Goal: Information Seeking & Learning: Check status

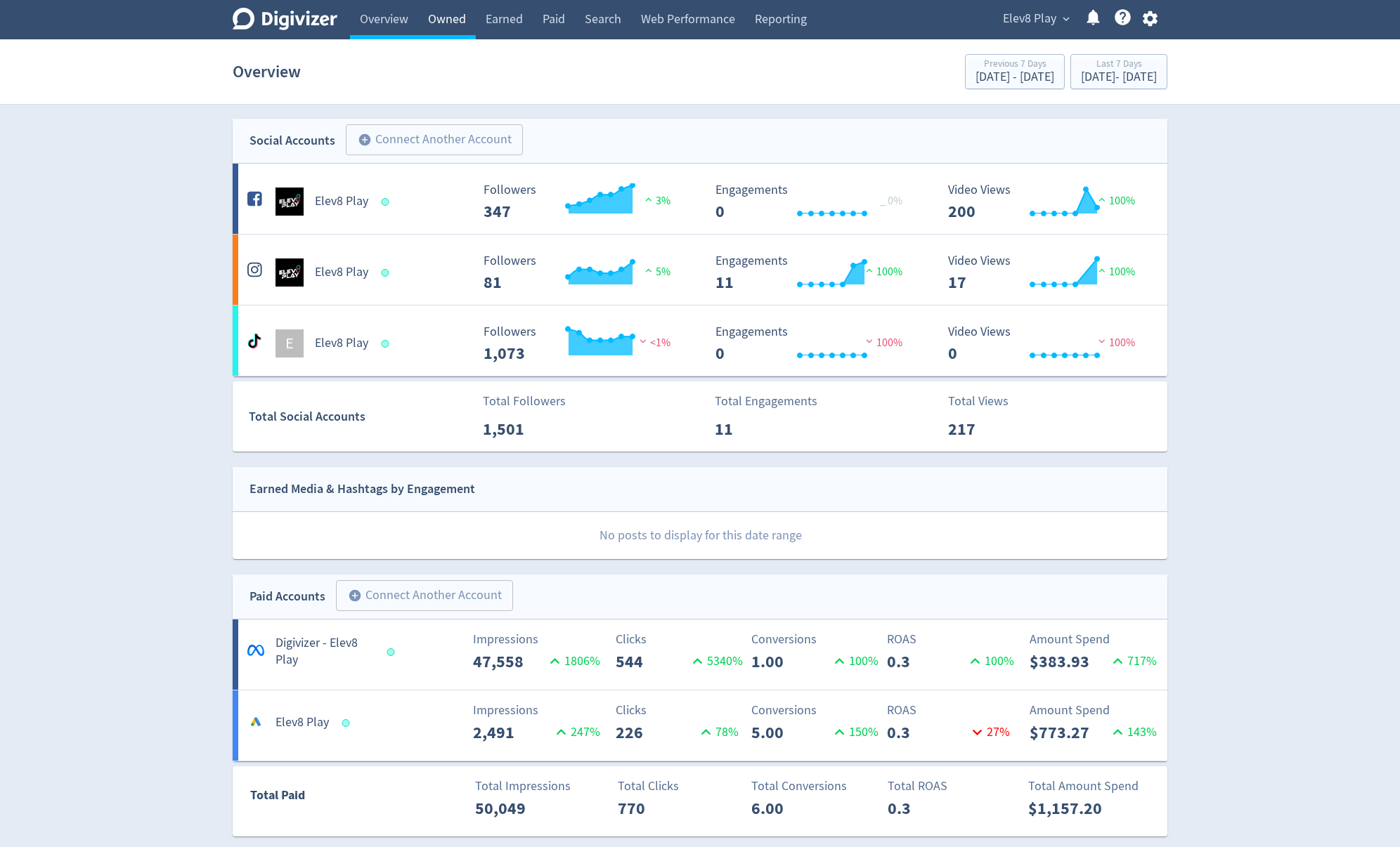
click at [447, 34] on link "Owned" at bounding box center [447, 19] width 58 height 39
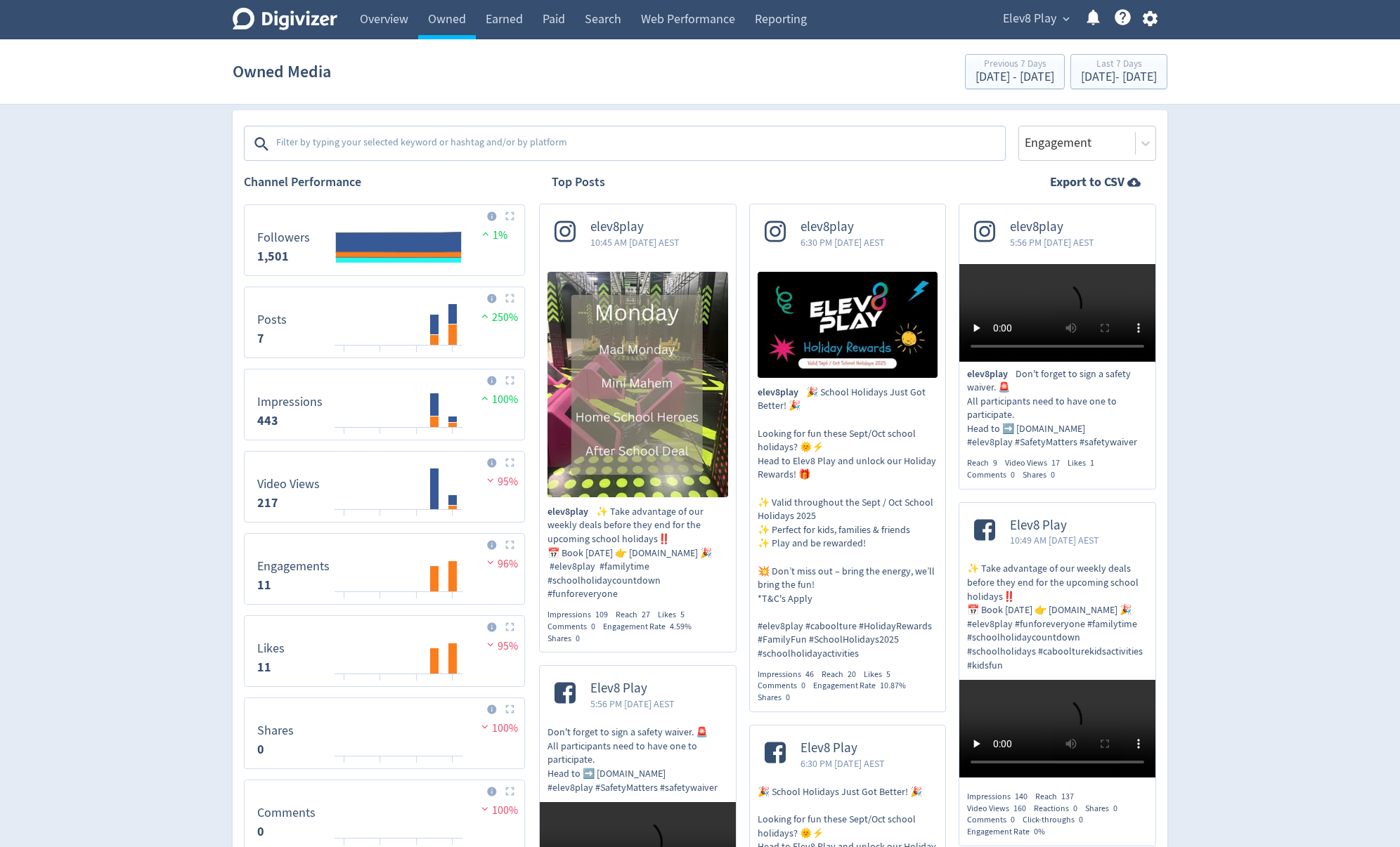
scroll to position [225, 0]
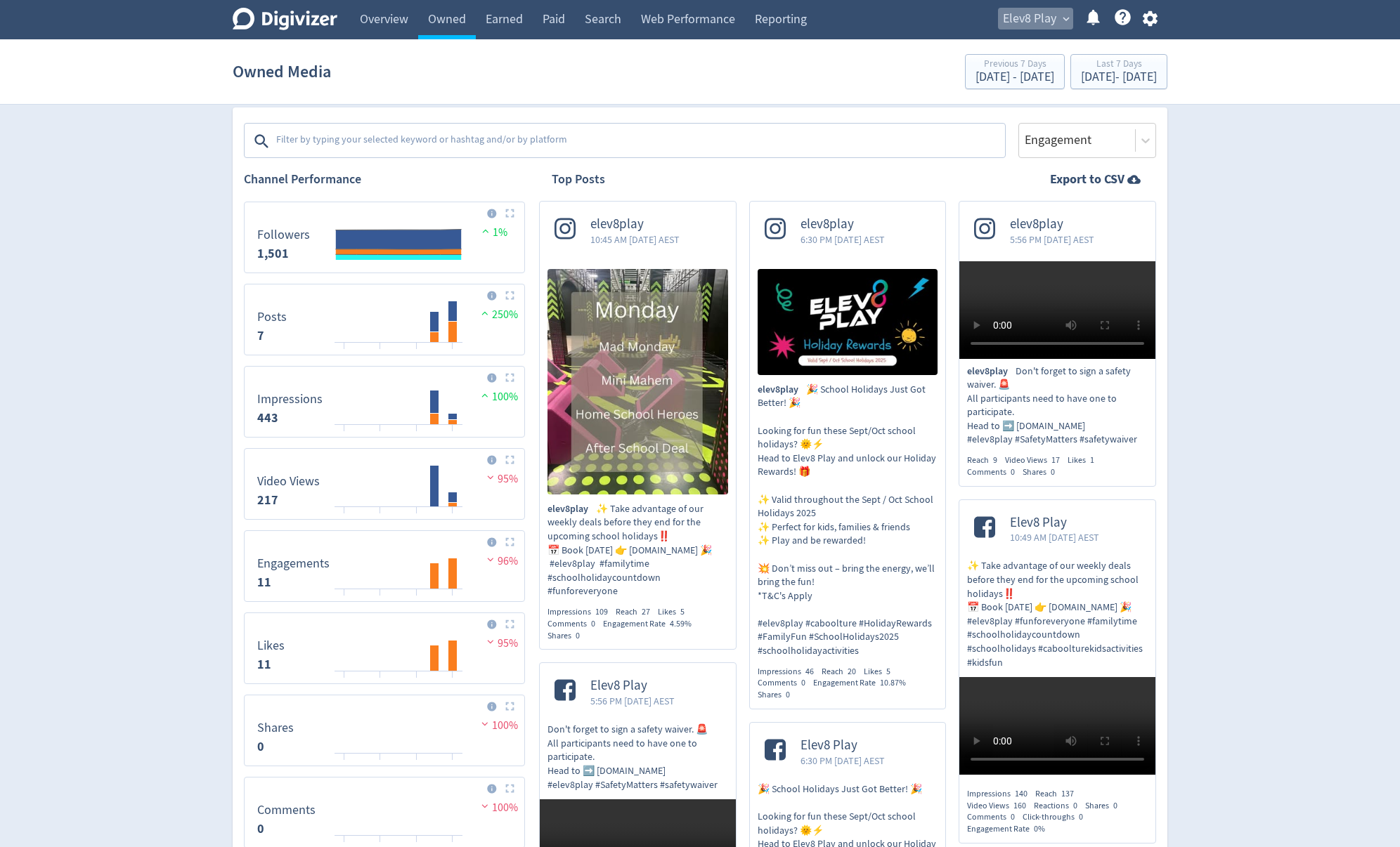
click at [1055, 25] on span "Elev8 Play" at bounding box center [1030, 19] width 54 height 22
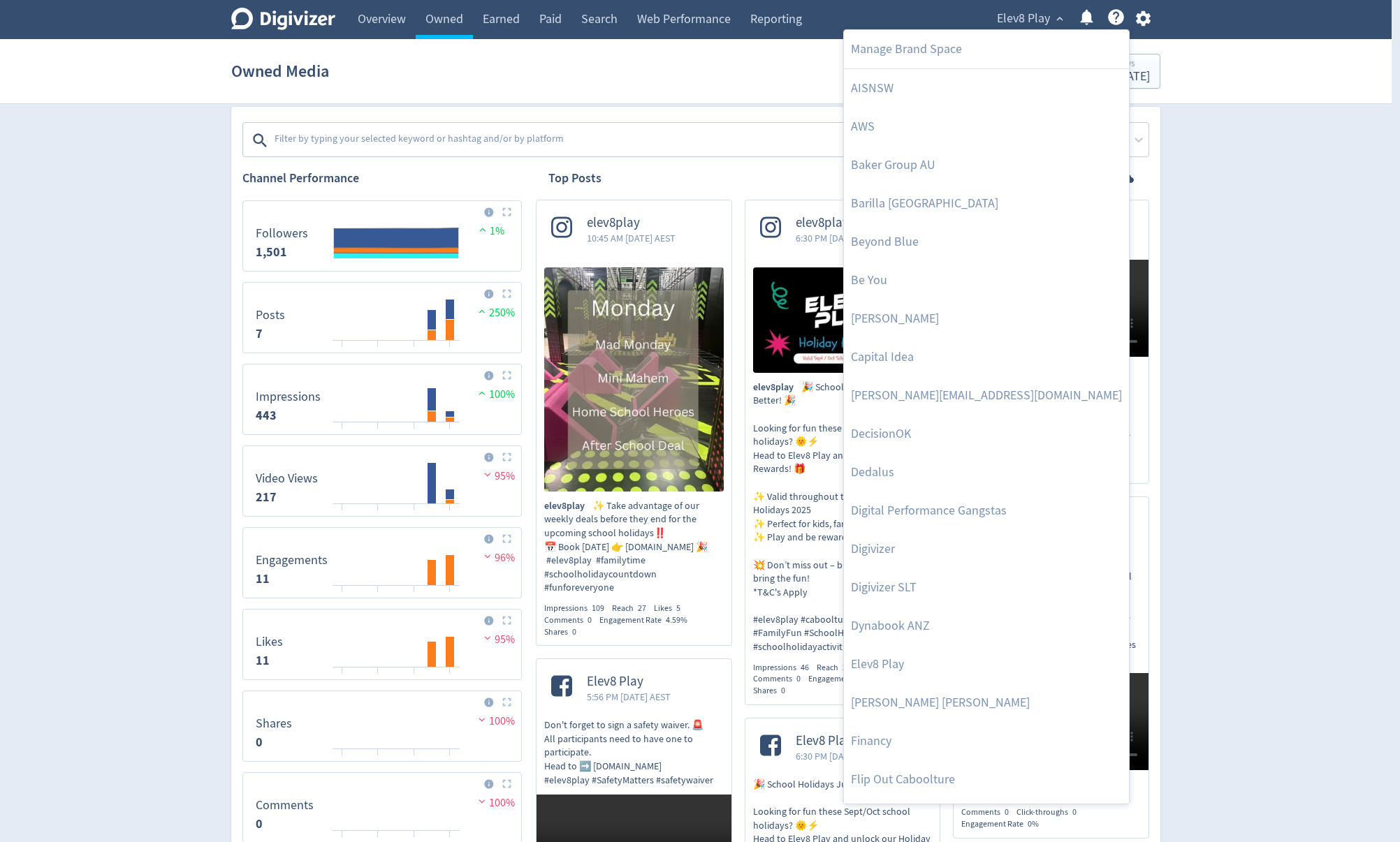
click at [1277, 224] on div at bounding box center [700, 421] width 1400 height 842
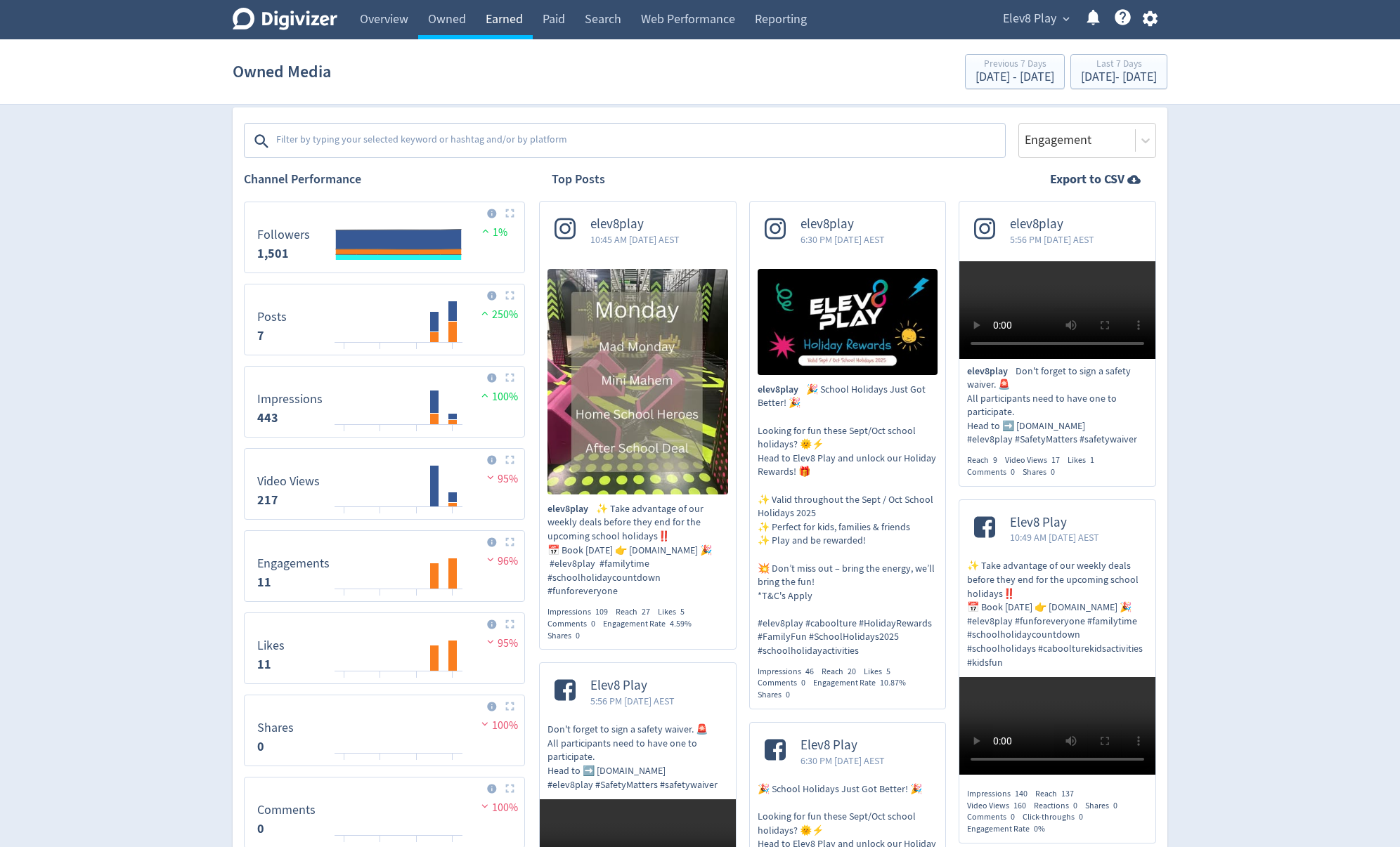
click at [508, 19] on link "Earned" at bounding box center [504, 19] width 57 height 39
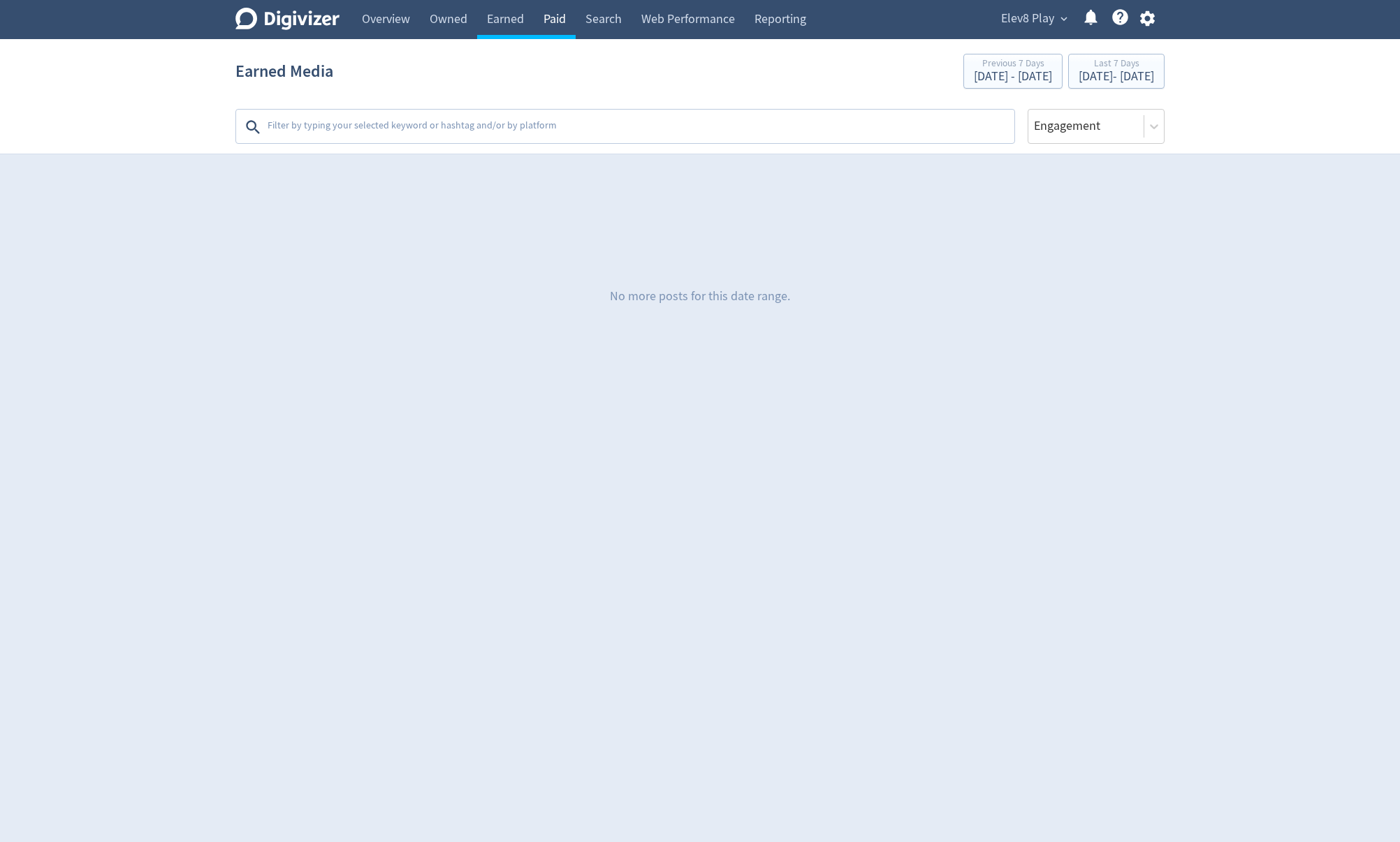
click at [552, 19] on link "Paid" at bounding box center [554, 19] width 42 height 39
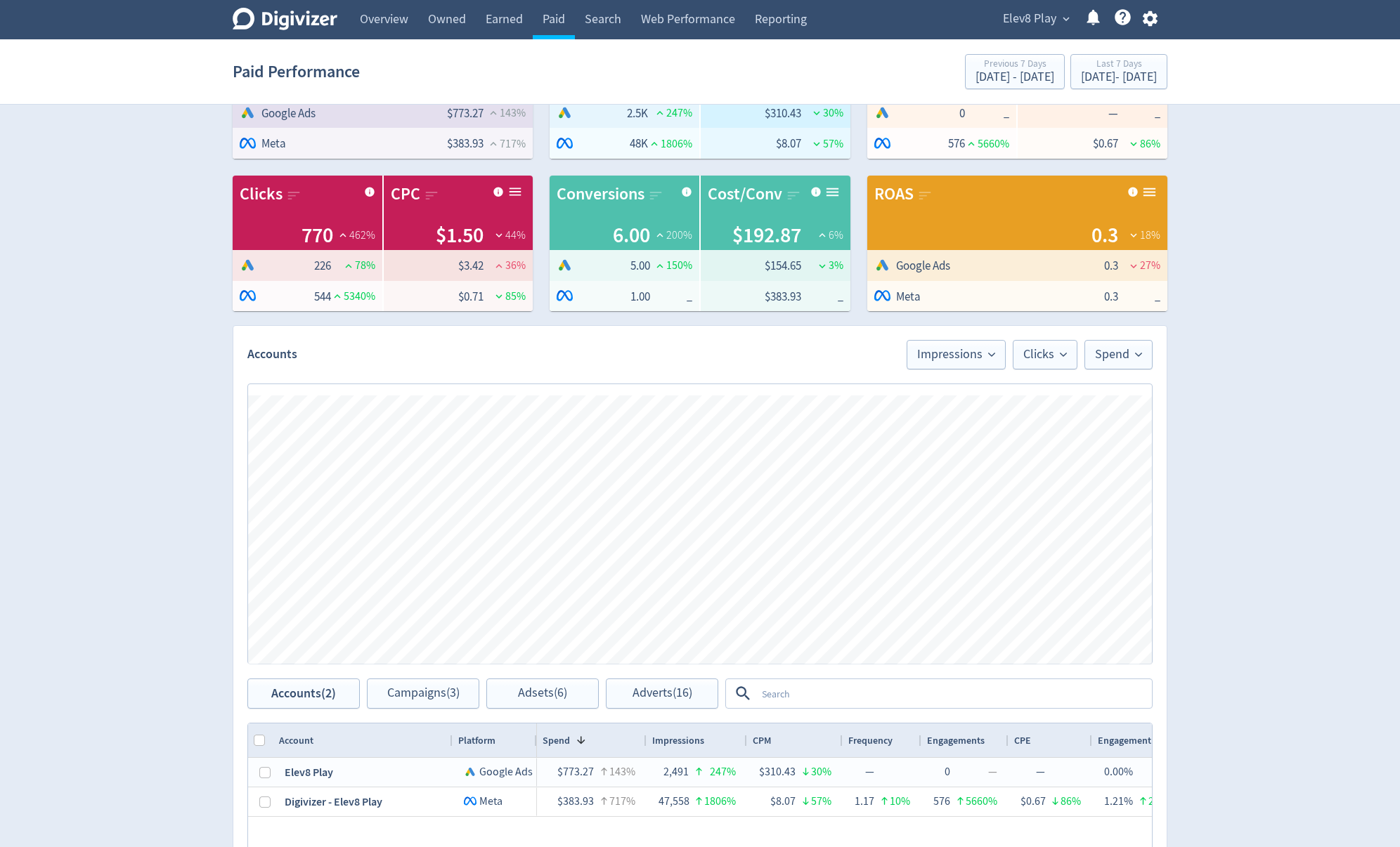
scroll to position [112, 0]
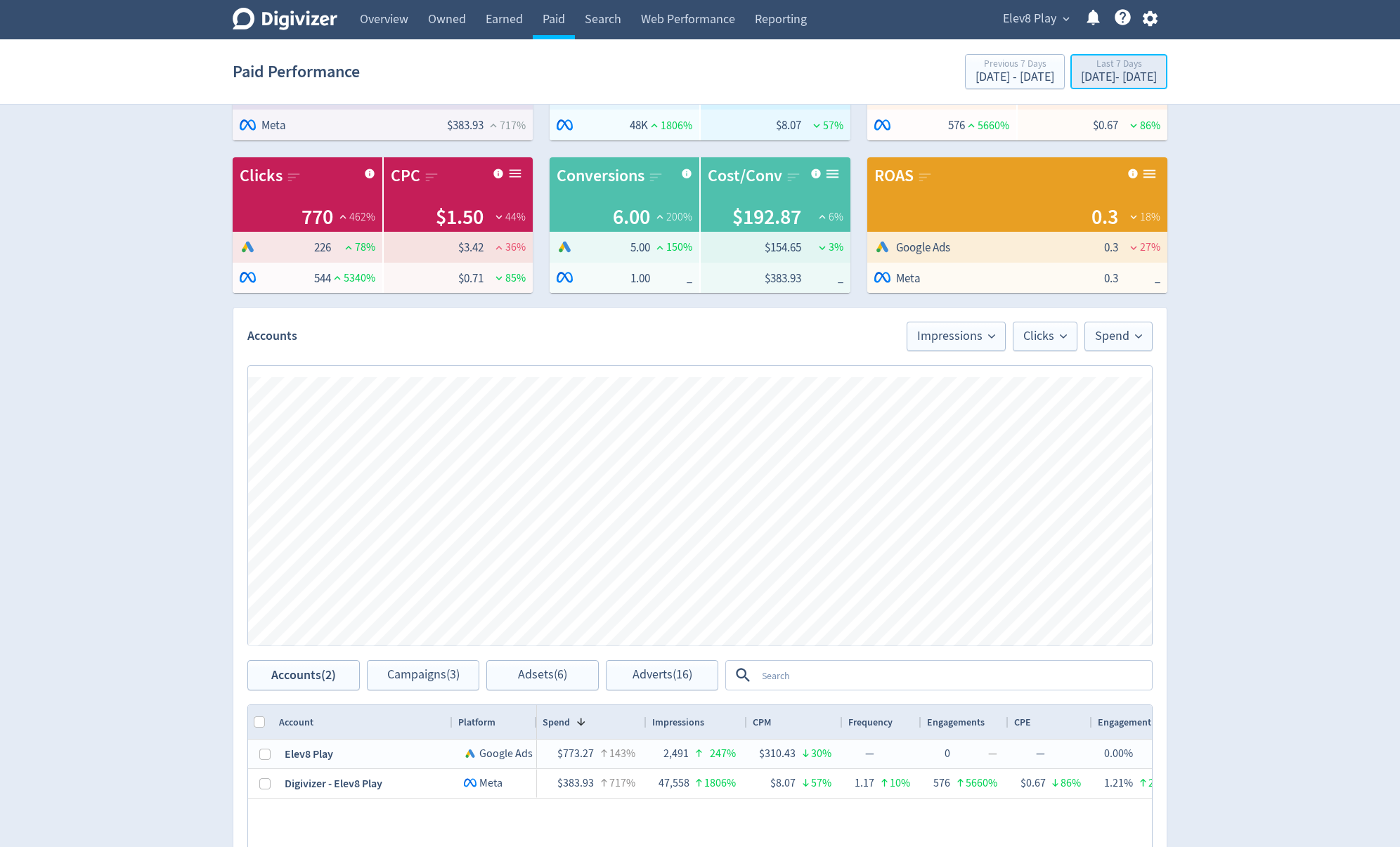
click at [1081, 68] on div "Last 7 Days" at bounding box center [1119, 65] width 76 height 12
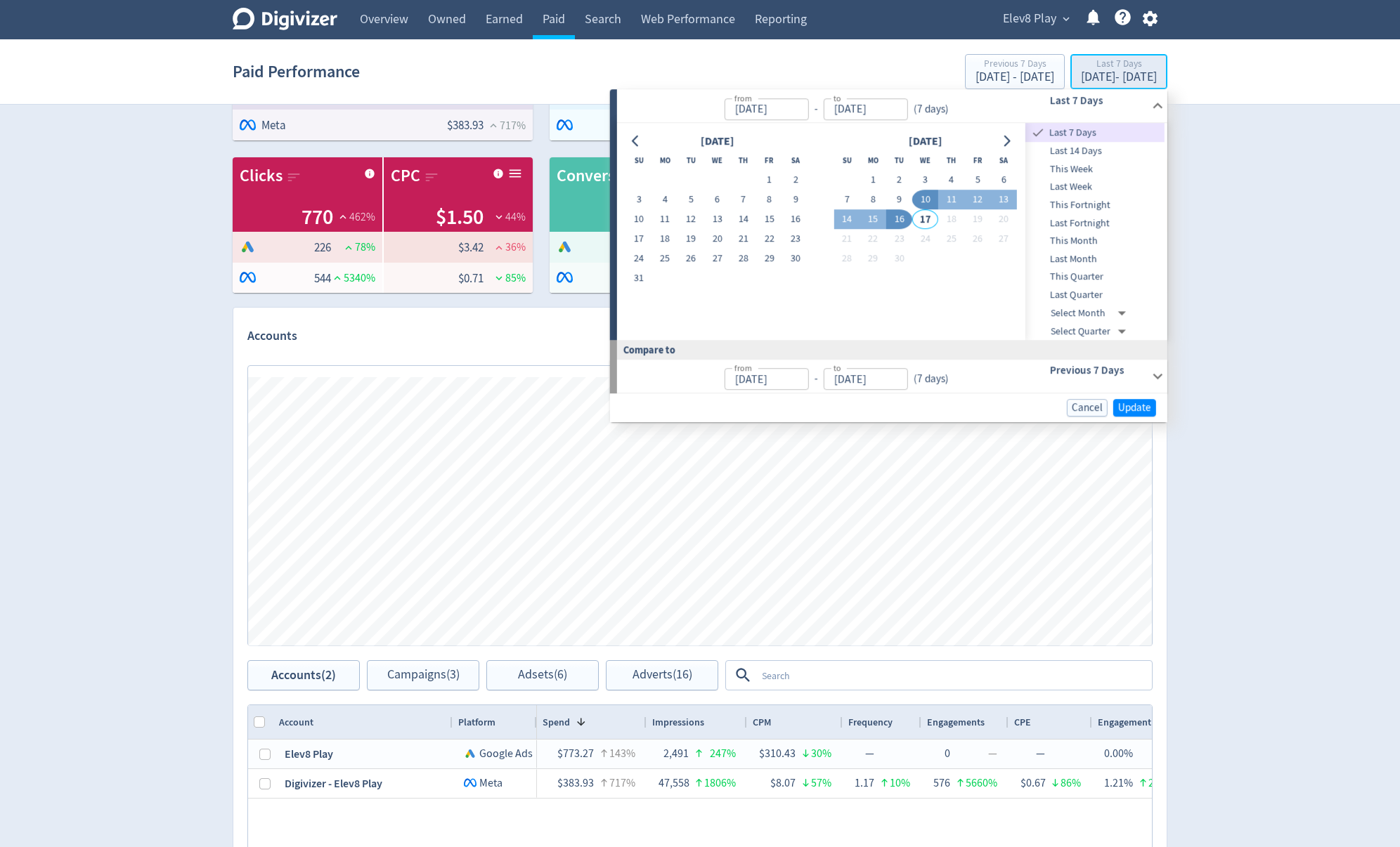
type input "[DATE]"
click at [1081, 292] on span "Last Quarter" at bounding box center [1095, 295] width 139 height 16
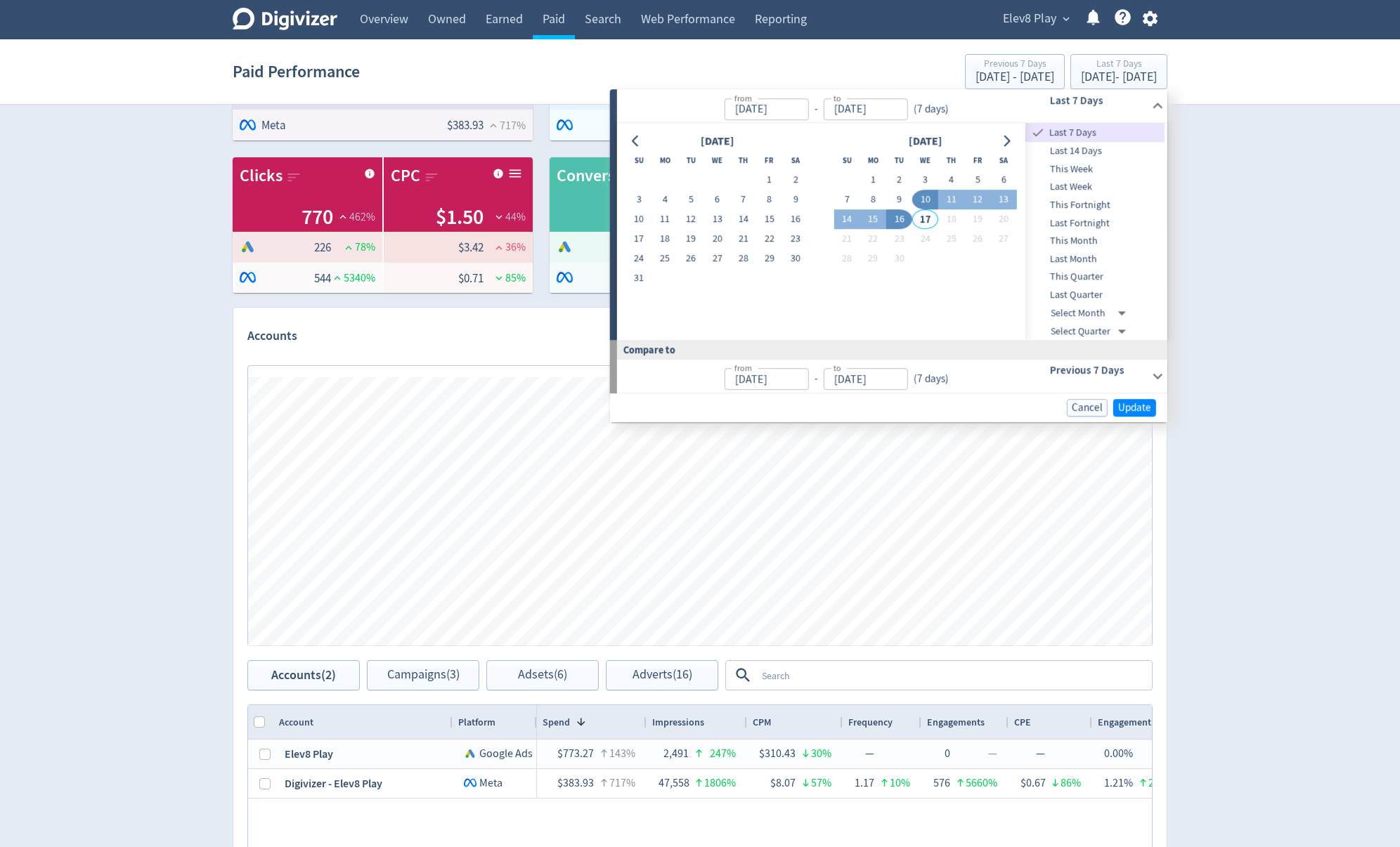
type input "[DATE]"
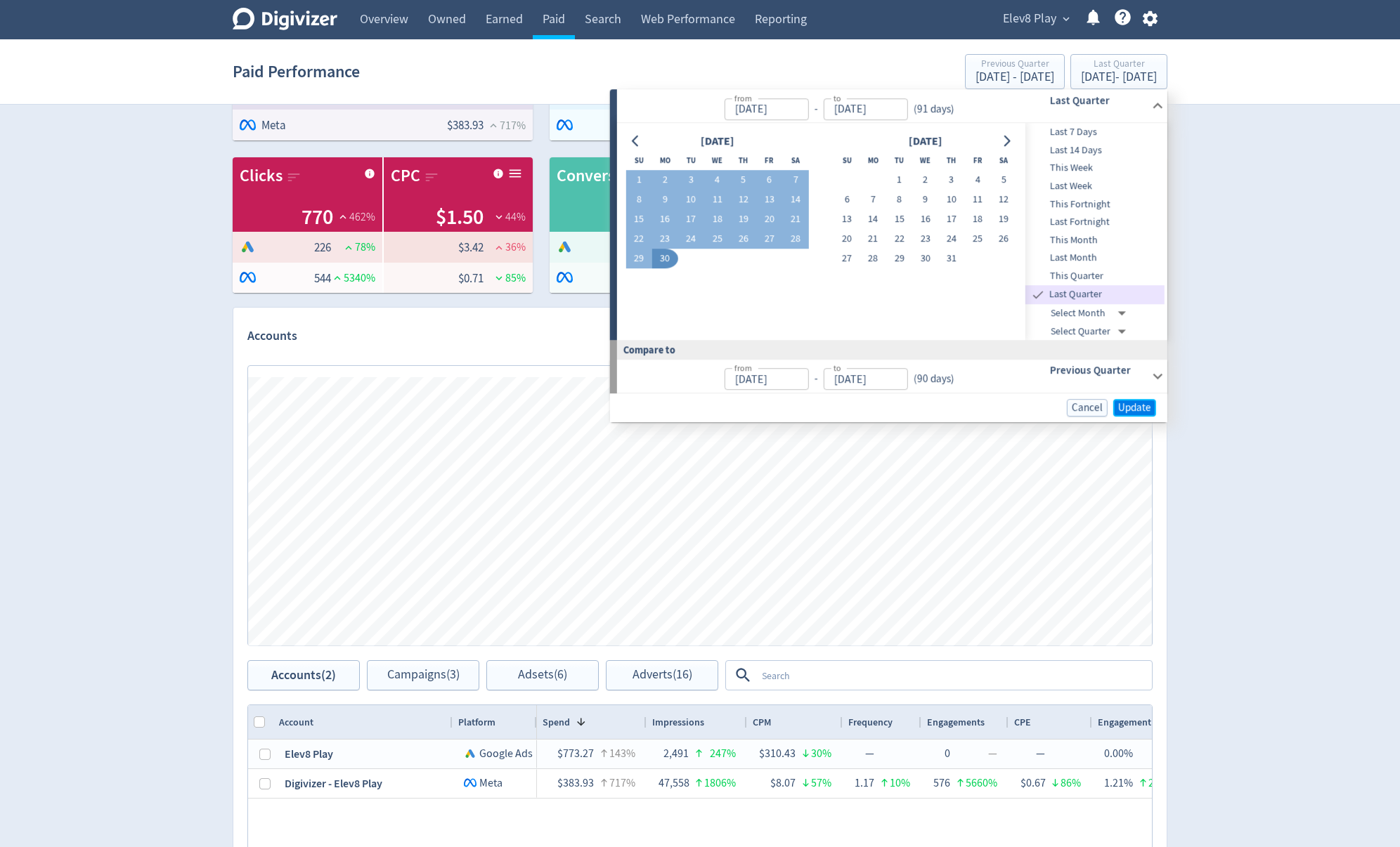
click at [1127, 406] on span "Update" at bounding box center [1135, 407] width 33 height 11
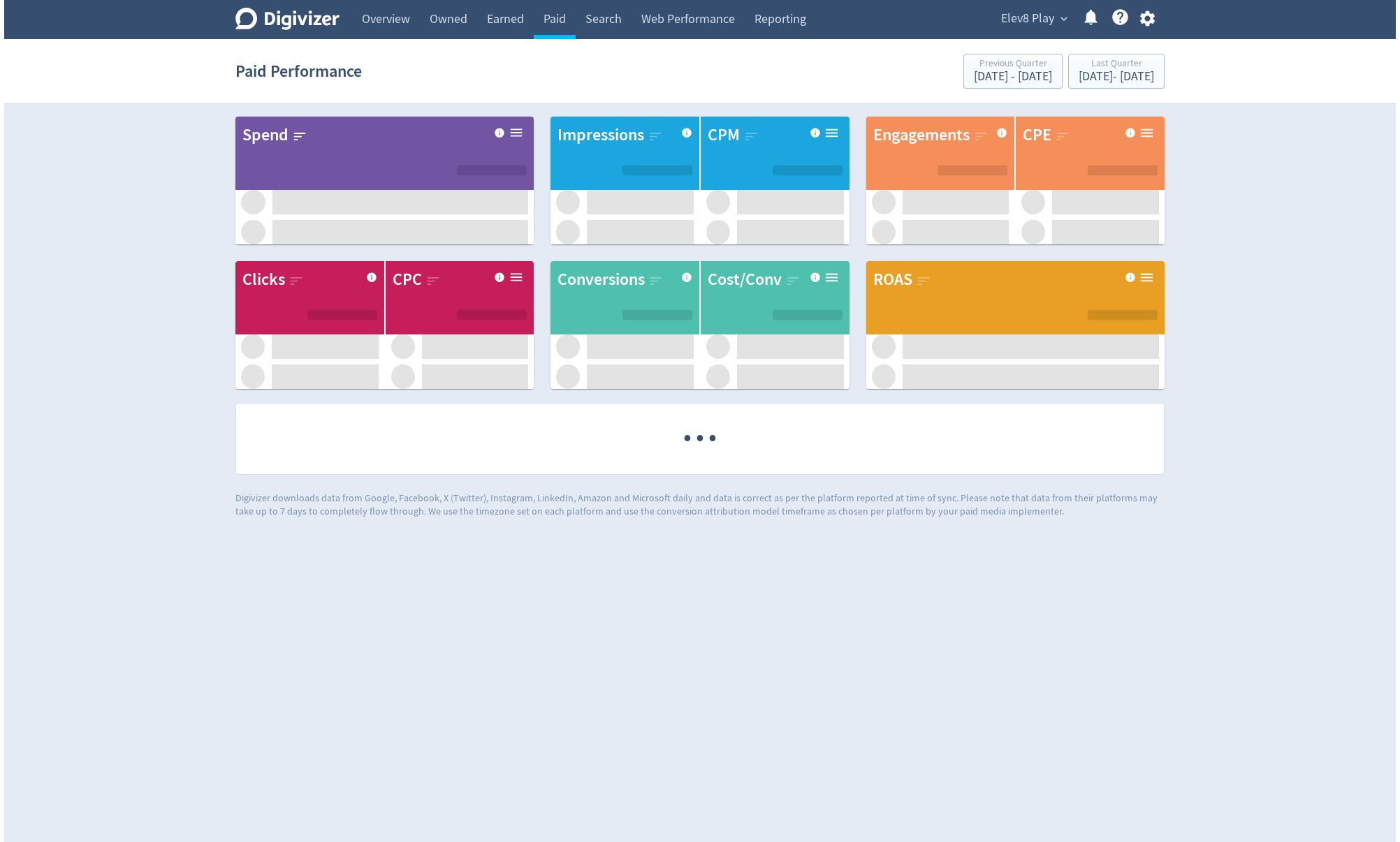
scroll to position [0, 0]
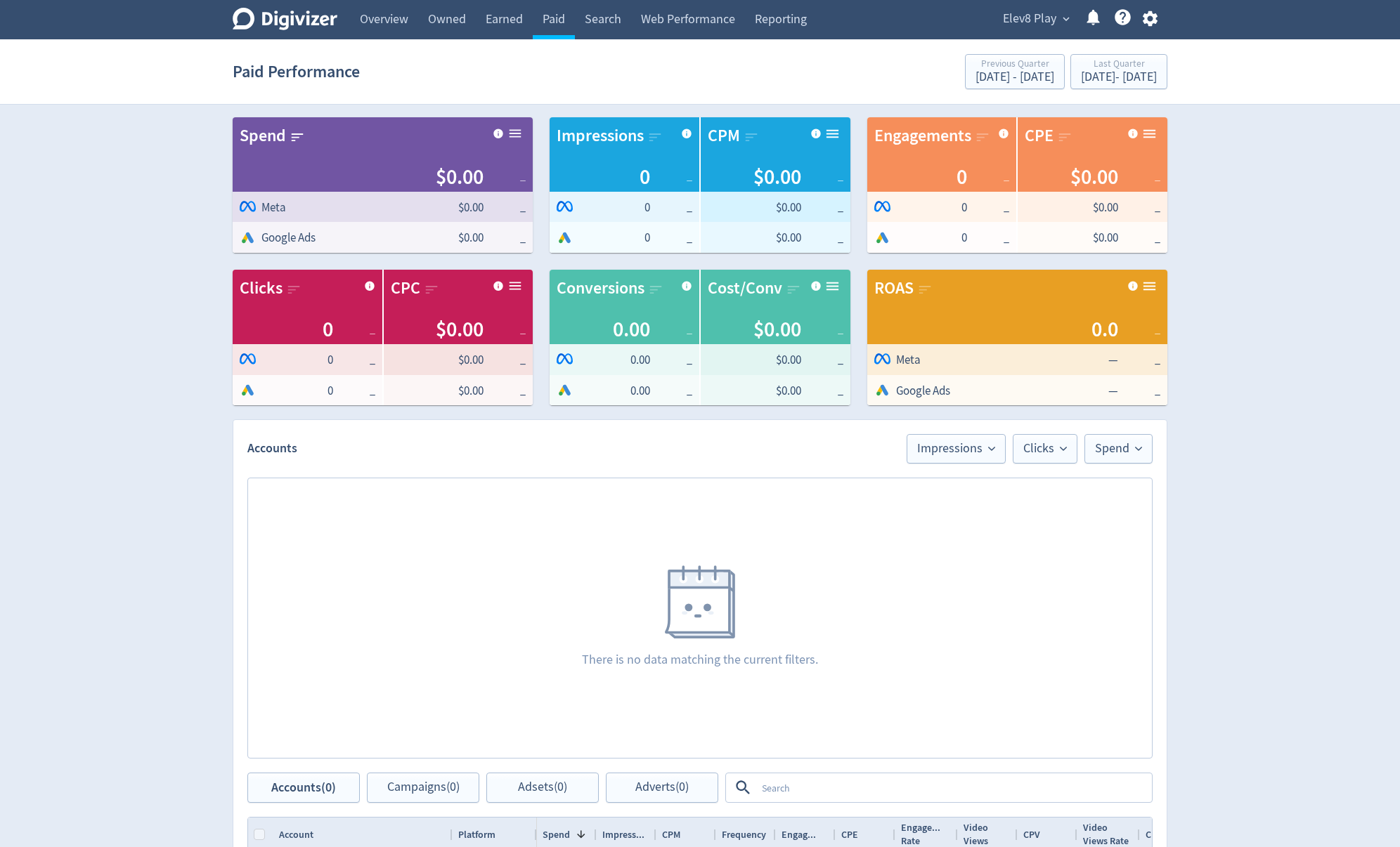
click at [1050, 21] on span "Elev8 Play" at bounding box center [1030, 19] width 54 height 22
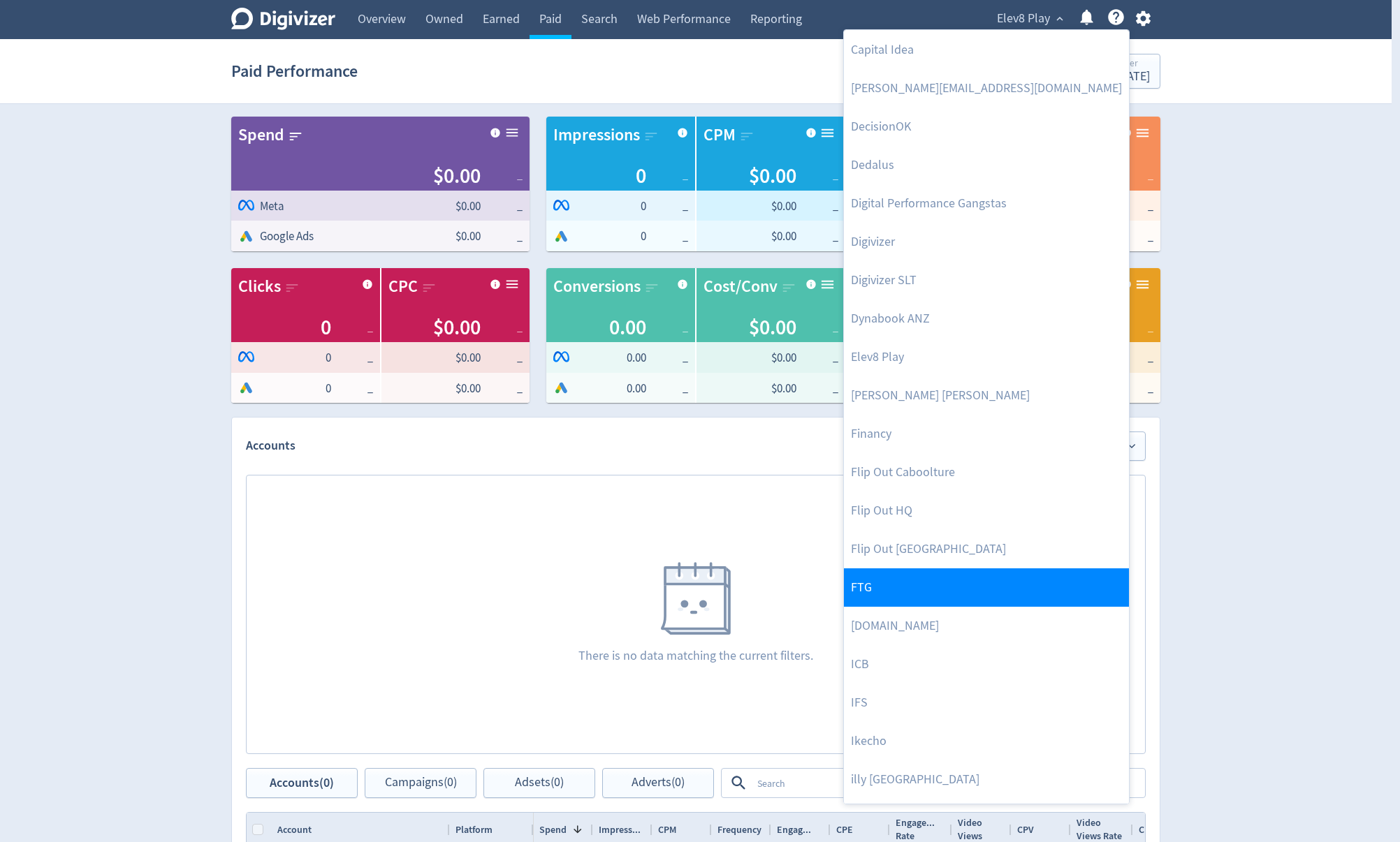
scroll to position [559, 0]
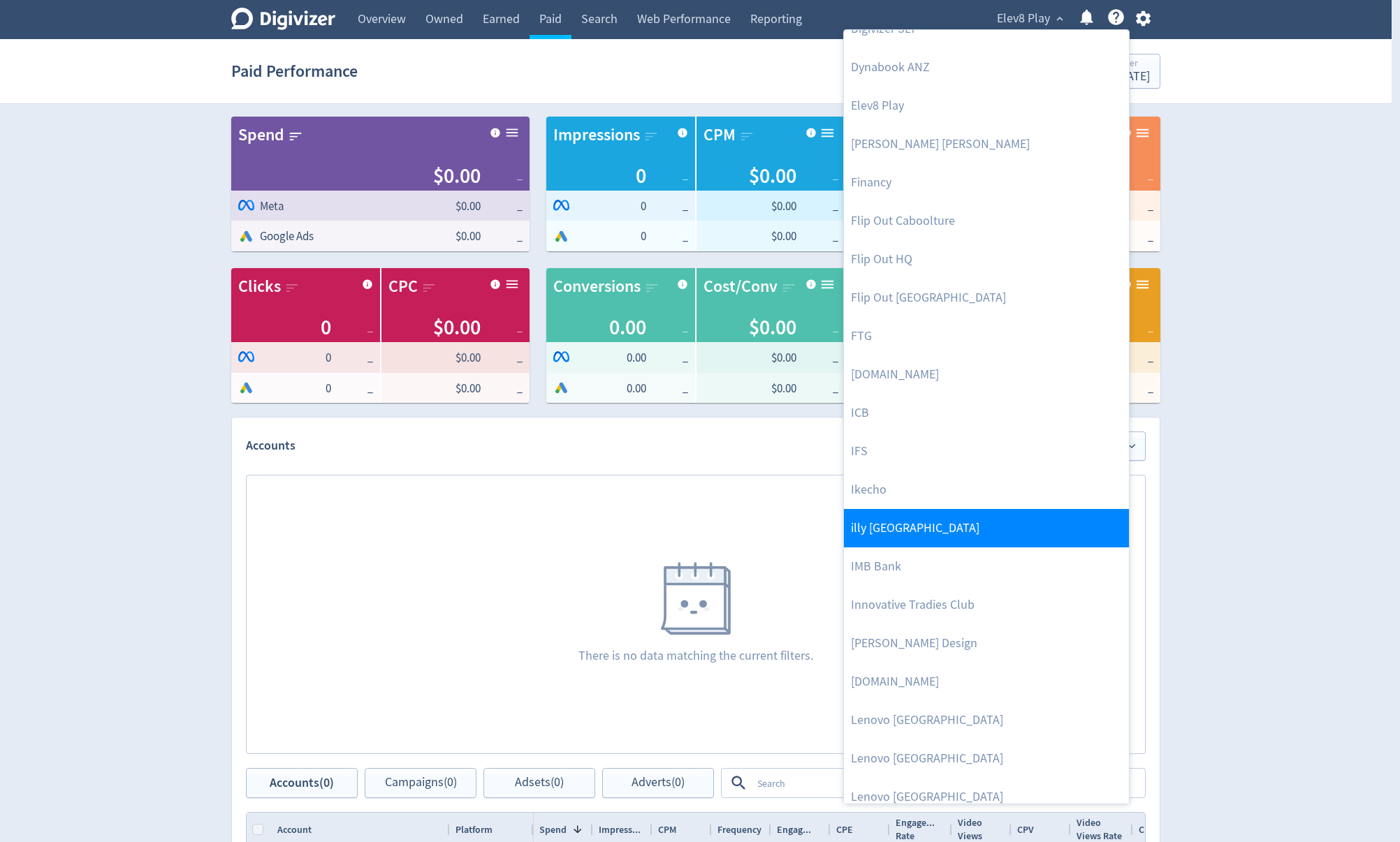
click at [949, 518] on link "illy [GEOGRAPHIC_DATA]" at bounding box center [986, 529] width 285 height 39
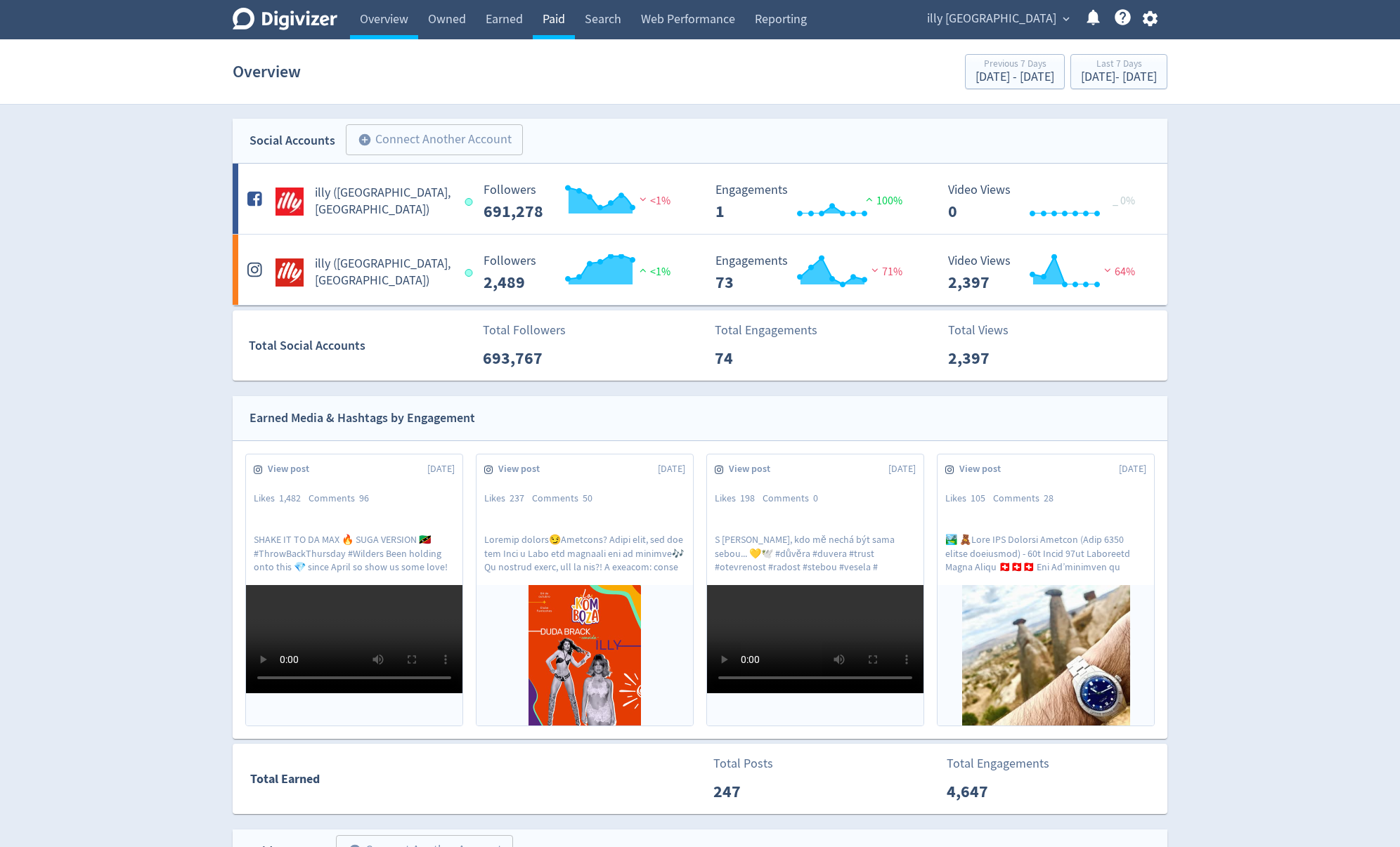
click at [563, 20] on link "Paid" at bounding box center [553, 19] width 42 height 39
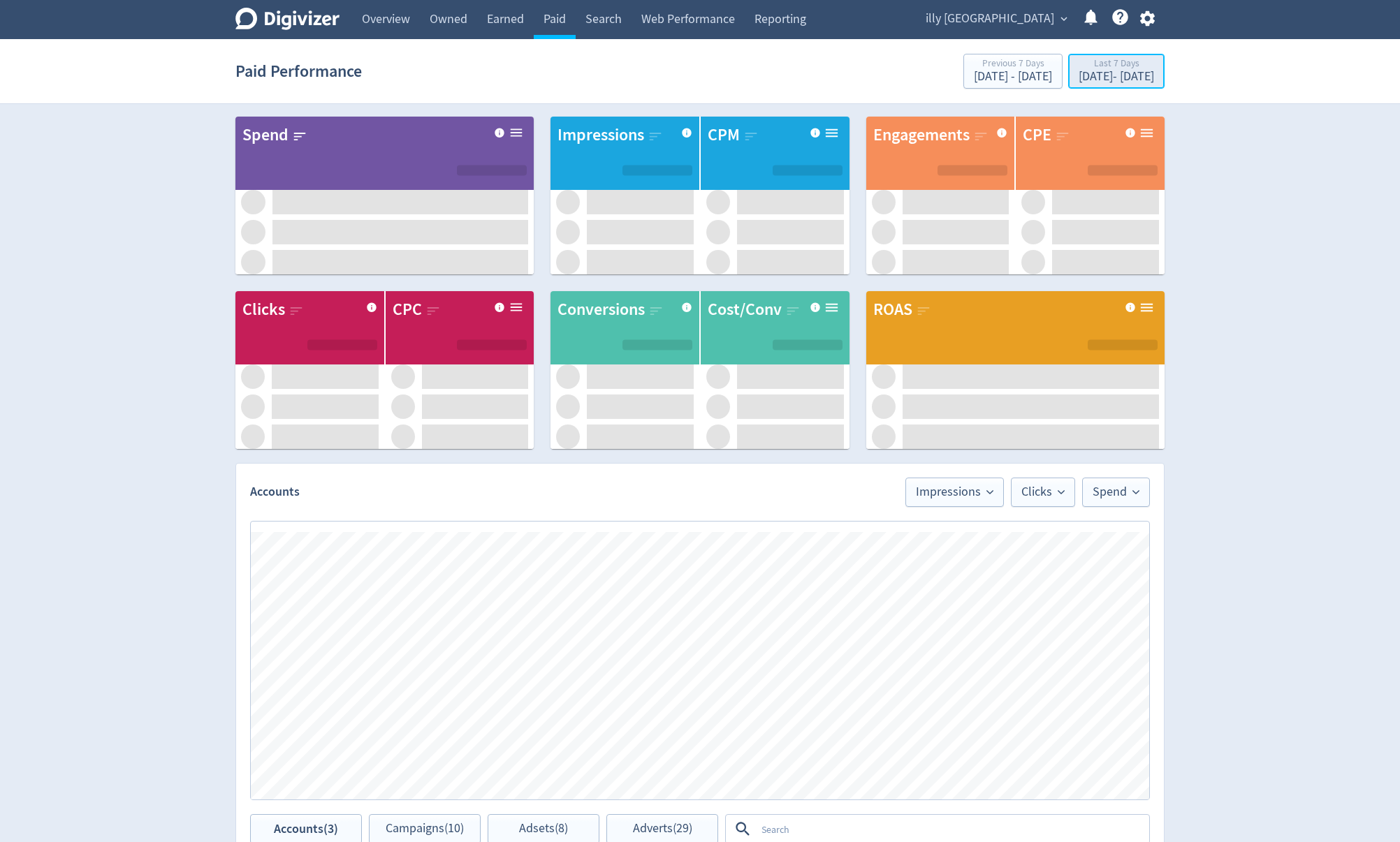
click at [1078, 72] on div "[DATE] - [DATE]" at bounding box center [1116, 77] width 76 height 13
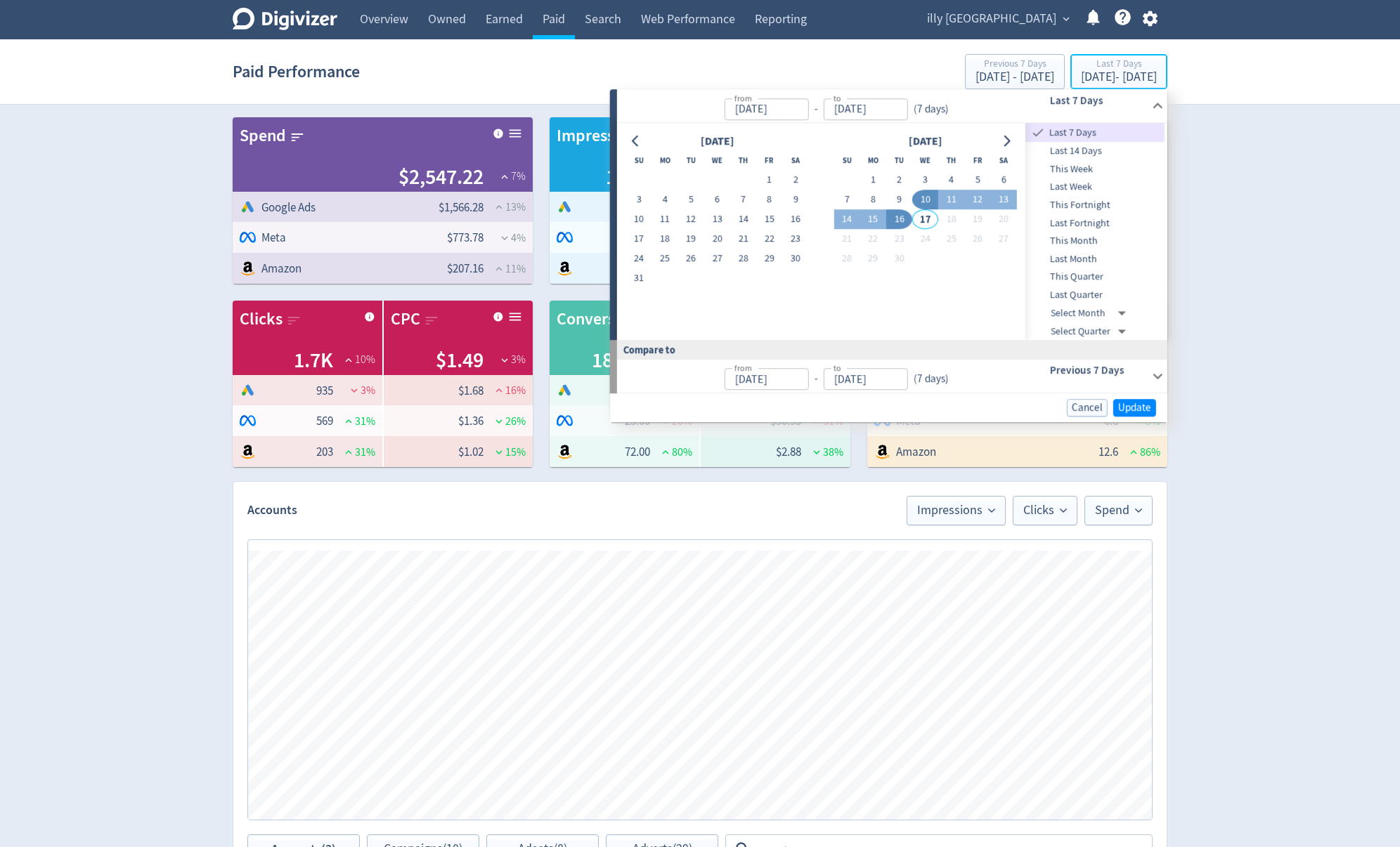
type input "[DATE]"
click at [1071, 293] on span "Last Quarter" at bounding box center [1095, 295] width 139 height 16
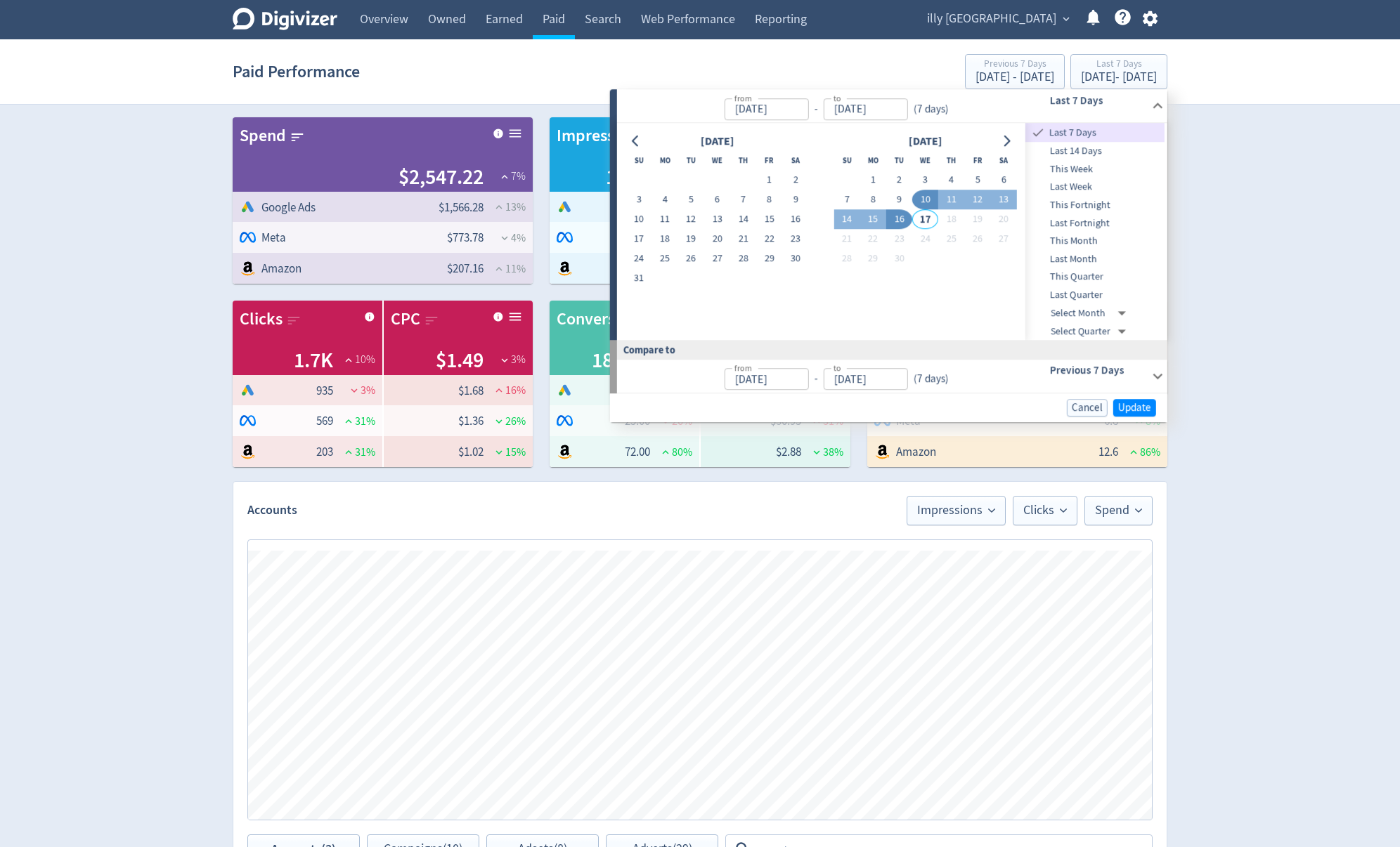
type input "[DATE]"
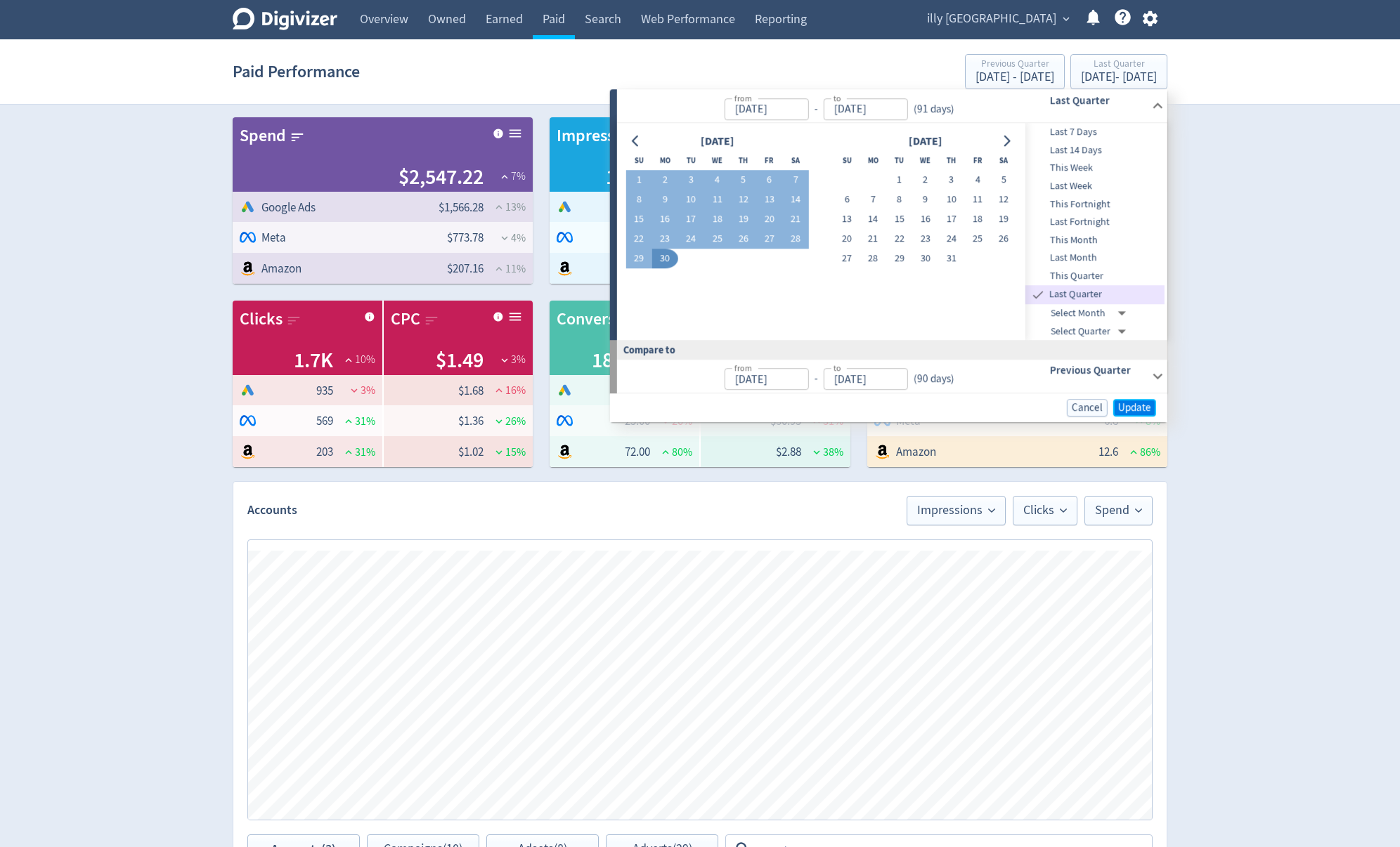
click at [1130, 404] on span "Update" at bounding box center [1135, 407] width 33 height 11
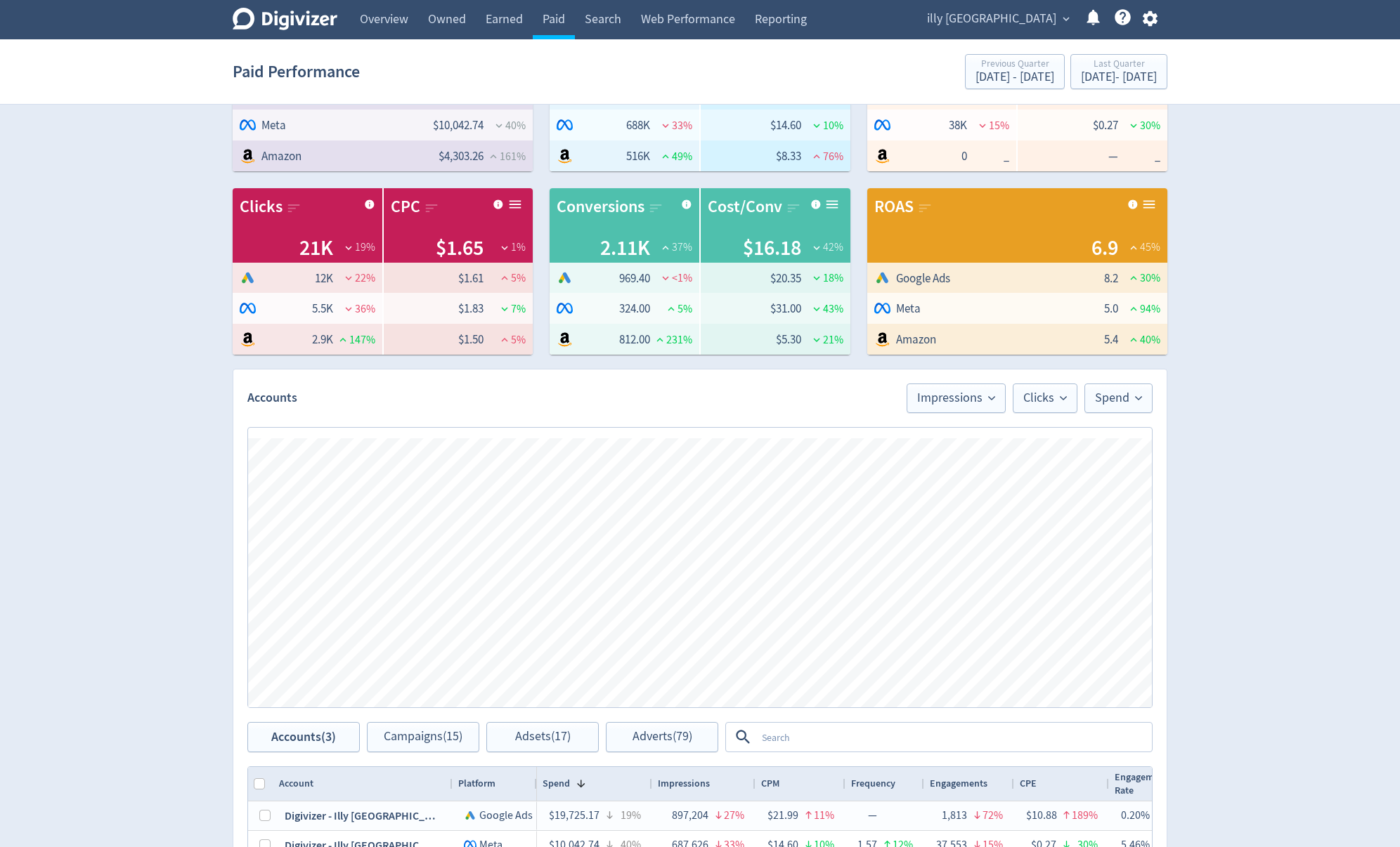
scroll to position [169, 0]
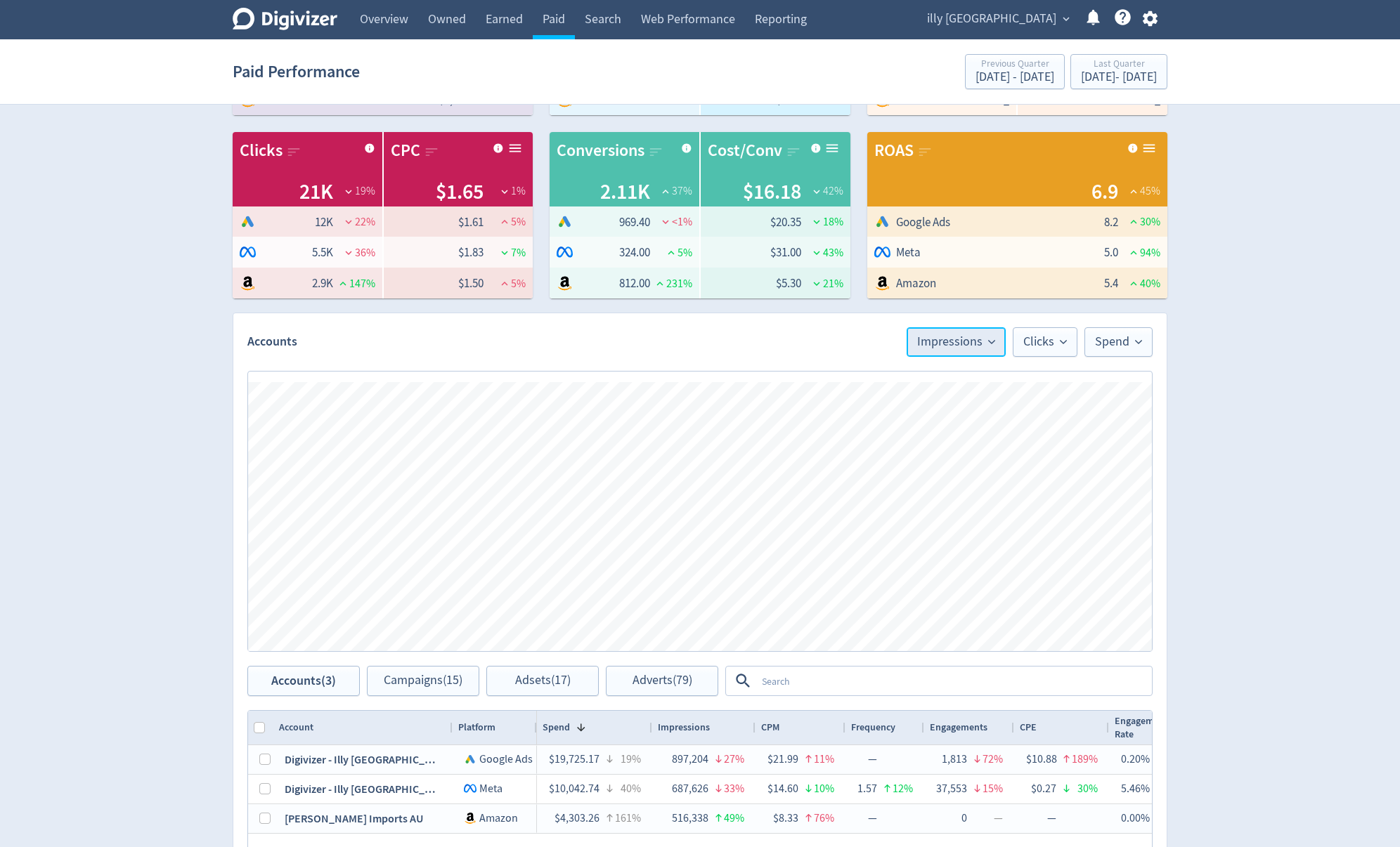
click at [976, 344] on span "Impressions" at bounding box center [956, 342] width 78 height 13
click at [941, 505] on li "Conversions" at bounding box center [938, 505] width 135 height 32
click at [1037, 336] on span "Clicks" at bounding box center [1045, 342] width 44 height 13
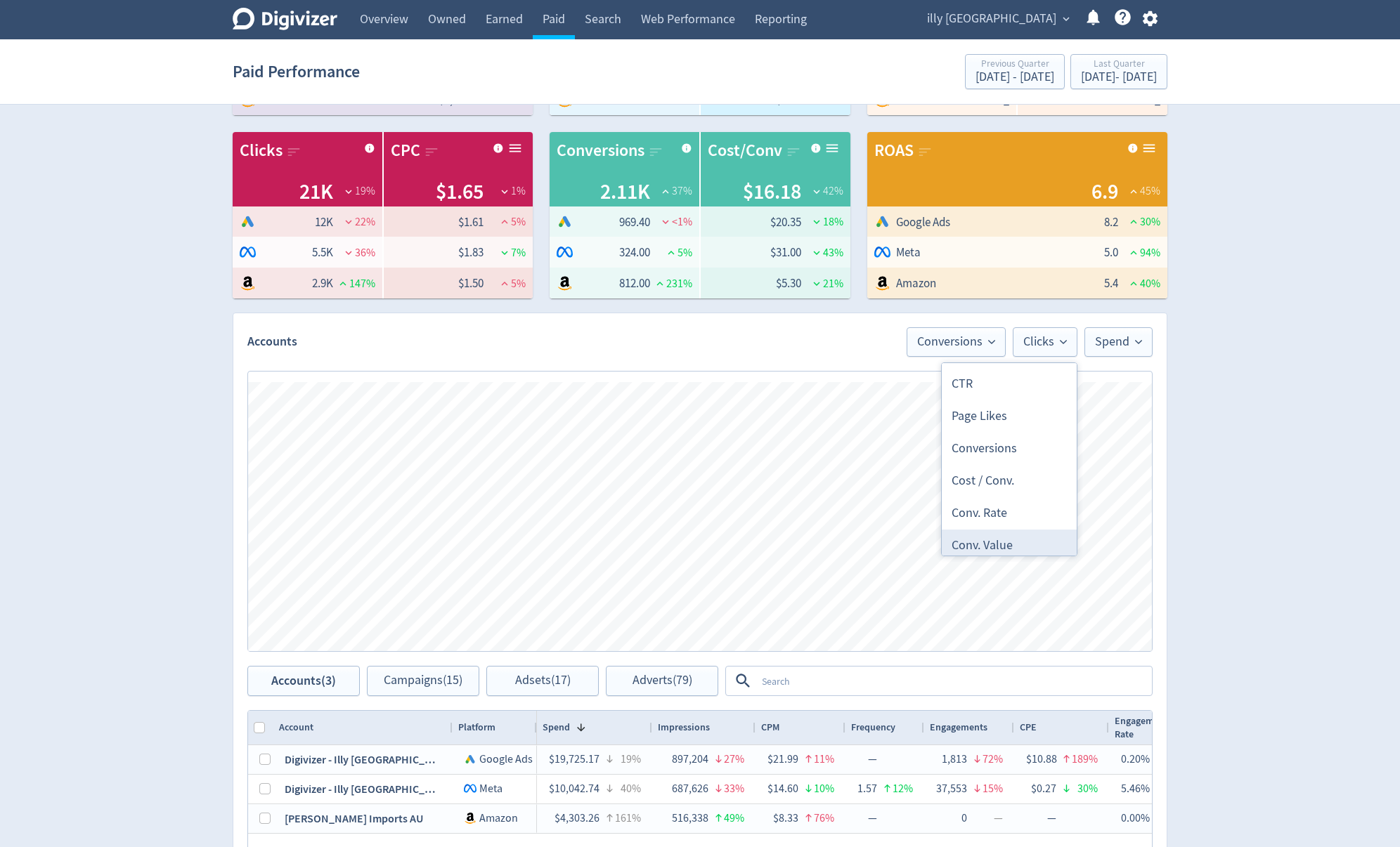
click at [1004, 544] on li "Conv. Value" at bounding box center [1009, 546] width 135 height 32
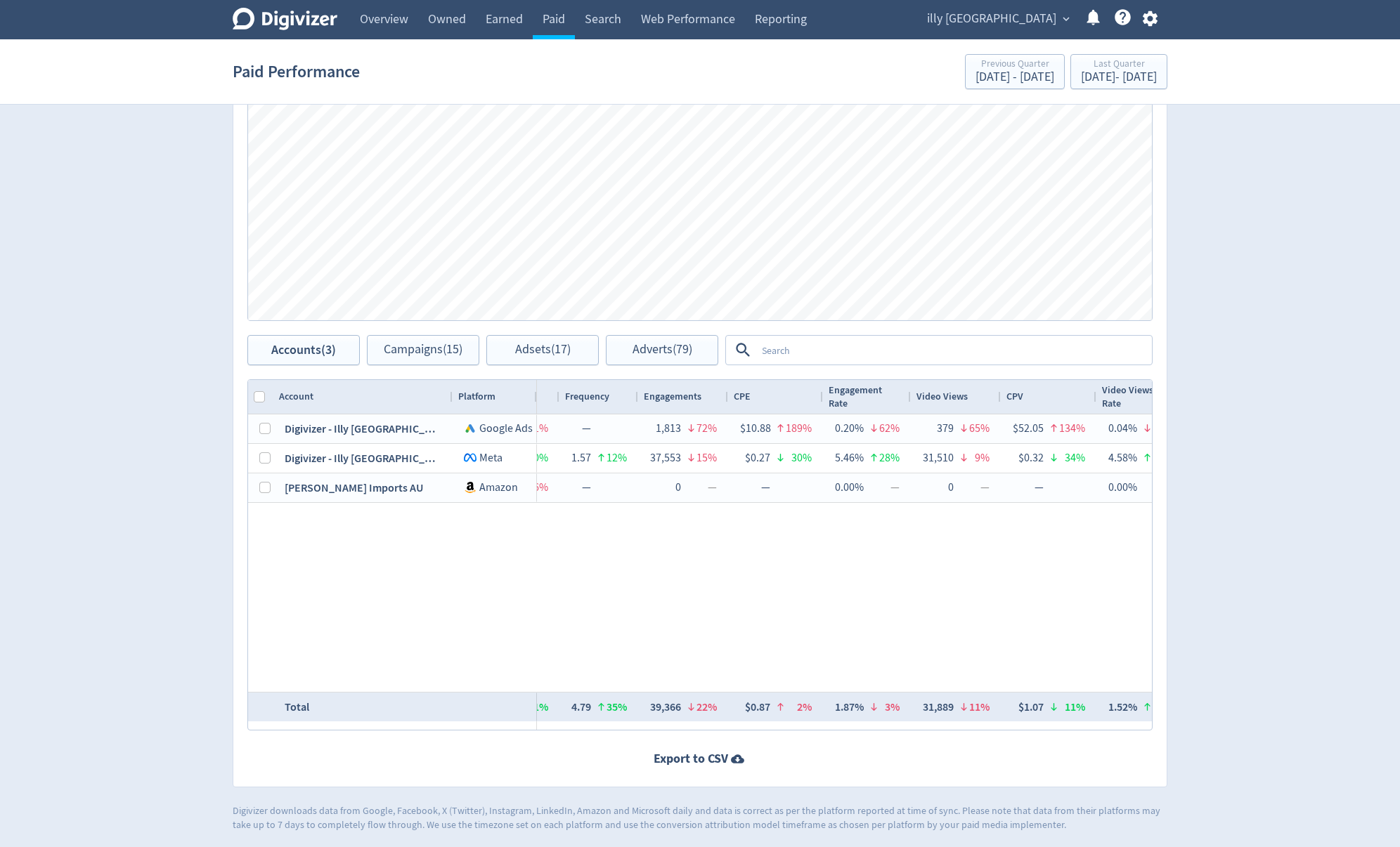
scroll to position [0, 0]
